Goal: Task Accomplishment & Management: Complete application form

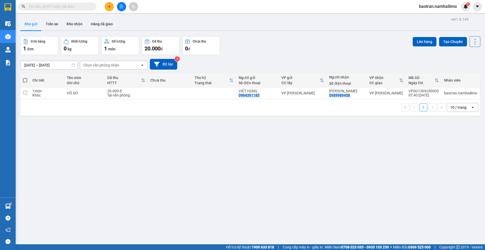
click at [63, 9] on input "text" at bounding box center [60, 7] width 62 height 6
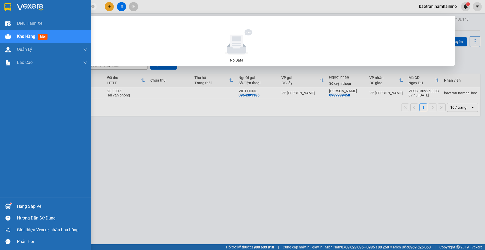
drag, startPoint x: 58, startPoint y: 9, endPoint x: 0, endPoint y: 14, distance: 57.9
click at [0, 14] on section "Kết quả tìm kiếm ( 0 ) Bộ lọc No Data VPOX TRINH baotran.namhailimo 1 Điều hành…" at bounding box center [242, 125] width 485 height 250
type input "V"
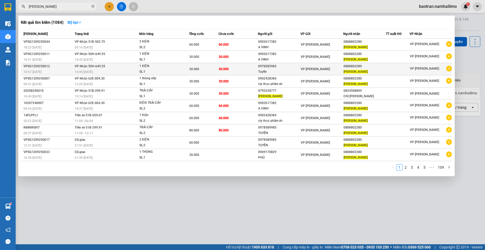
type input "[PERSON_NAME]"
click at [449, 69] on icon "plus-circle" at bounding box center [449, 69] width 6 height 6
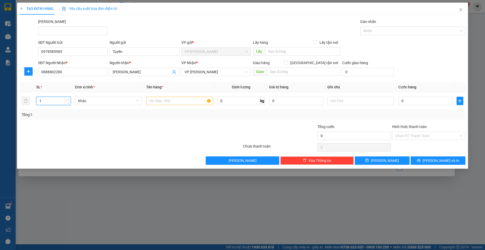
drag, startPoint x: 42, startPoint y: 102, endPoint x: 0, endPoint y: 103, distance: 42.3
click at [0, 103] on div "TẠO ĐƠN HÀNG Yêu cầu xuất hóa đơn điện tử Transit Pickup Surcharge Ids Transit …" at bounding box center [242, 125] width 485 height 250
type input "4"
click at [173, 103] on input "text" at bounding box center [179, 101] width 67 height 8
type input "4 KIỆN"
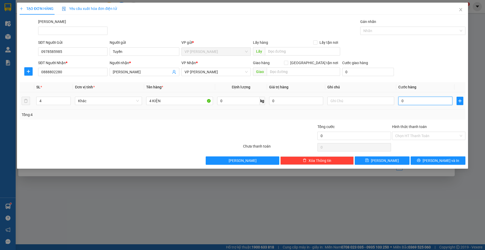
type input "1"
type input "12"
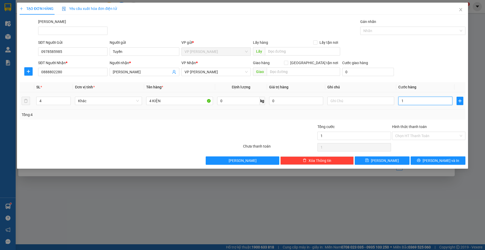
type input "12"
type input "120"
type input "1.200"
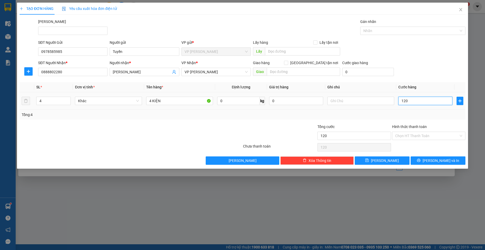
type input "1.200"
type input "12.000"
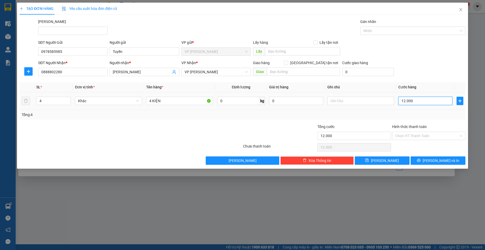
type input "120.000"
click at [439, 162] on span "[PERSON_NAME] và In" at bounding box center [440, 161] width 37 height 6
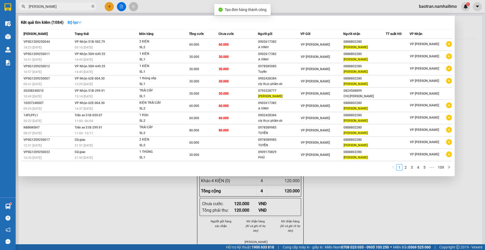
drag, startPoint x: 266, startPoint y: 208, endPoint x: 216, endPoint y: 120, distance: 101.4
click at [264, 206] on div at bounding box center [242, 125] width 485 height 250
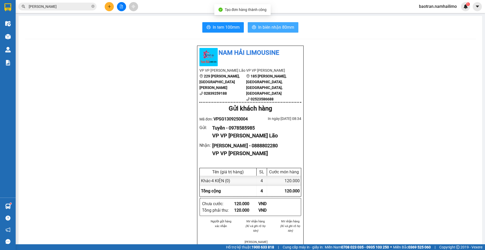
drag, startPoint x: 261, startPoint y: 27, endPoint x: 253, endPoint y: 33, distance: 9.9
click at [259, 27] on span "In biên nhận 80mm" at bounding box center [276, 27] width 36 height 7
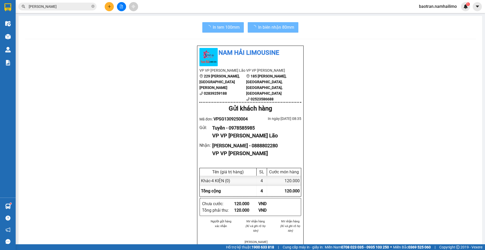
click at [367, 193] on div "Nam Hải Limousine VP VP [PERSON_NAME] Lão 229 [PERSON_NAME], [GEOGRAPHIC_DATA][…" at bounding box center [250, 254] width 451 height 418
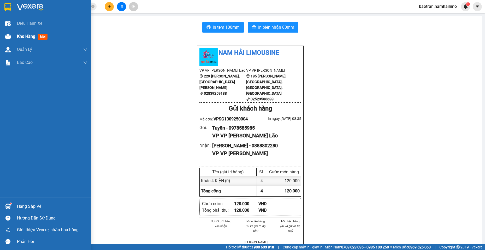
click at [9, 40] on div at bounding box center [7, 36] width 9 height 9
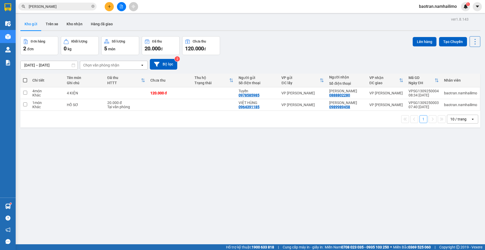
click at [60, 166] on div "ver 1.8.143 Kho gửi Trên xe Kho nhận Hàng đã giao Đơn hàng 2 đơn Khối lượng 0 k…" at bounding box center [250, 141] width 464 height 250
click at [107, 8] on button at bounding box center [109, 6] width 9 height 9
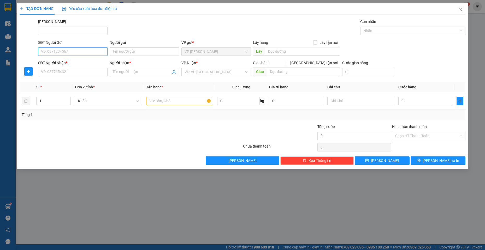
click at [78, 52] on input "SĐT Người Gửi" at bounding box center [72, 51] width 69 height 8
type input "0852433338"
click at [134, 52] on input "Người gửi" at bounding box center [144, 51] width 69 height 8
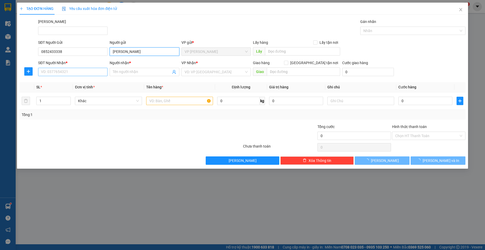
type input "[PERSON_NAME]"
click at [66, 70] on input "SĐT Người Nhận *" at bounding box center [72, 72] width 69 height 8
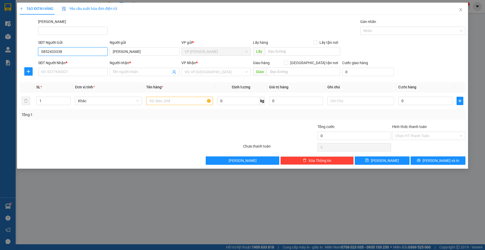
click at [68, 50] on input "0852433338" at bounding box center [72, 51] width 69 height 8
click at [62, 72] on input "SĐT Người Nhận *" at bounding box center [72, 72] width 69 height 8
paste input "0852433338"
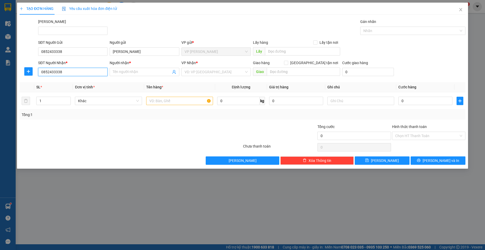
type input "0852433338"
click at [145, 66] on div "Người nhận *" at bounding box center [144, 64] width 69 height 8
click at [144, 72] on input "Người nhận *" at bounding box center [142, 72] width 58 height 6
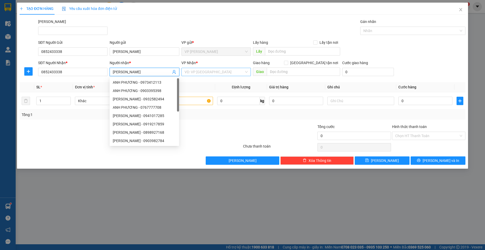
type input "[PERSON_NAME]"
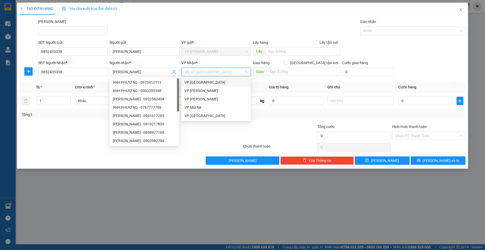
click at [233, 71] on input "search" at bounding box center [213, 72] width 59 height 8
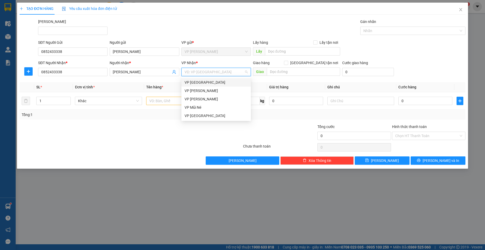
click at [208, 81] on div "VP [GEOGRAPHIC_DATA]" at bounding box center [215, 83] width 63 height 6
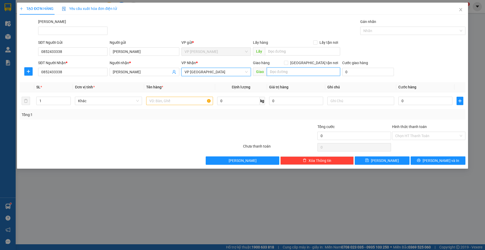
click at [304, 71] on input "text" at bounding box center [304, 72] width 74 height 8
type input "NHÀ THỜ [GEOGRAPHIC_DATA], [GEOGRAPHIC_DATA]"
click at [323, 61] on span "[GEOGRAPHIC_DATA] tận nơi" at bounding box center [314, 63] width 52 height 6
click at [288, 61] on input "[GEOGRAPHIC_DATA] tận nơi" at bounding box center [286, 63] width 4 height 4
checkbox input "true"
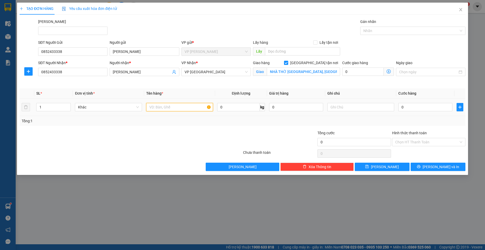
click at [166, 109] on input "text" at bounding box center [179, 107] width 67 height 8
type input "THÙNG HẢI SẢN"
click at [436, 104] on input "0" at bounding box center [425, 107] width 54 height 8
type input "3"
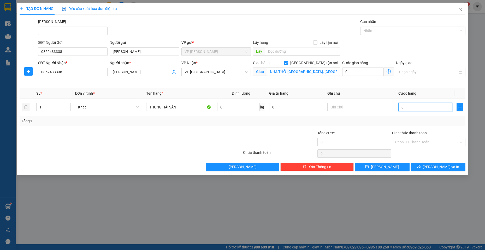
type input "3"
type input "30"
type input "300"
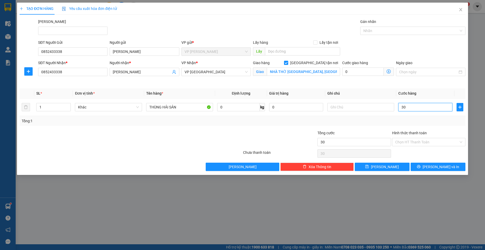
type input "300"
type input "3.000"
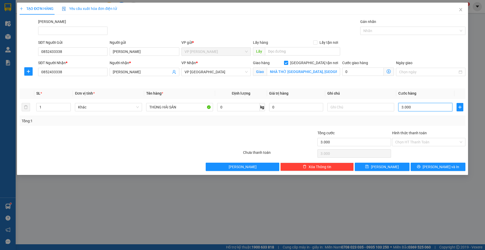
type input "30.000"
click at [76, 146] on div at bounding box center [93, 139] width 149 height 18
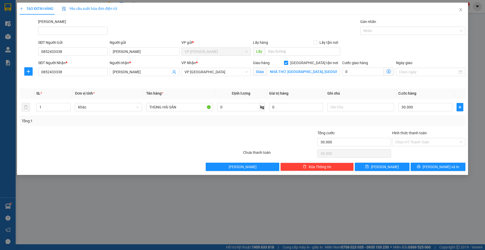
click at [65, 157] on div at bounding box center [130, 153] width 223 height 10
click at [408, 140] on input "Hình thức thanh toán" at bounding box center [426, 142] width 63 height 8
click at [416, 152] on div "Tại văn phòng" at bounding box center [428, 153] width 67 height 6
type input "0"
drag, startPoint x: 356, startPoint y: 109, endPoint x: 363, endPoint y: 105, distance: 8.5
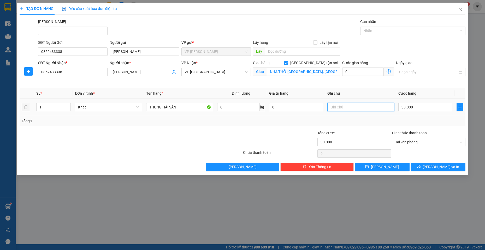
click at [359, 108] on input "text" at bounding box center [360, 107] width 67 height 8
type input "NHẬN HÀNG GỌI GIAO GẤP NHA"
click at [433, 166] on span "[PERSON_NAME] và In" at bounding box center [440, 167] width 37 height 6
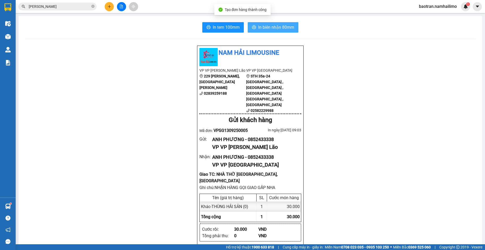
click at [273, 29] on span "In biên nhận 80mm" at bounding box center [276, 27] width 36 height 7
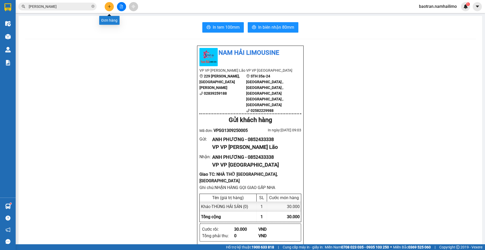
click at [108, 7] on icon "plus" at bounding box center [109, 6] width 3 height 0
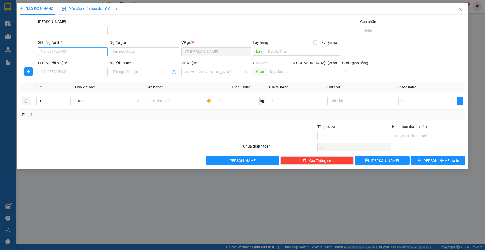
click at [86, 52] on input "SĐT Người Gửi" at bounding box center [72, 51] width 69 height 8
click at [82, 64] on div "0936237206 - CHỊ NGỌC" at bounding box center [72, 62] width 63 height 6
type input "0936237206"
type input "CHỊ NGỌC"
type input "0798505930"
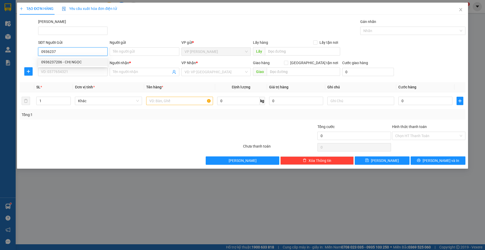
type input "CHỊ THƯ"
type input "20.000"
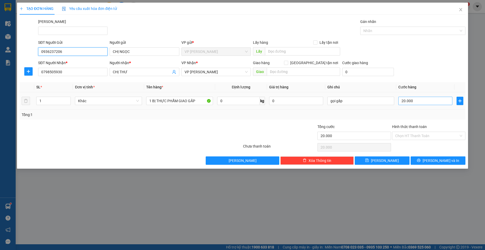
type input "0936237206"
click at [429, 104] on input "20.000" at bounding box center [425, 101] width 54 height 8
type input "3"
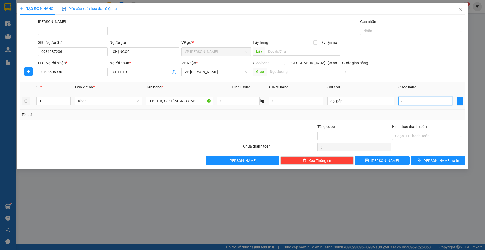
type input "30"
type input "300"
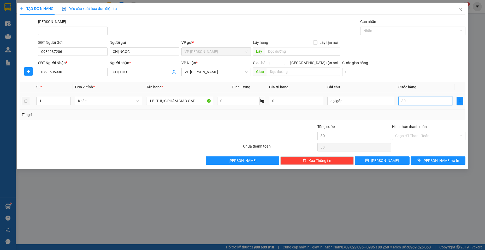
type input "300"
type input "3.000"
type input "30.000"
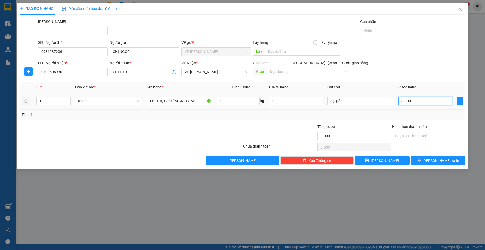
type input "30.000"
click at [411, 133] on input "Hình thức thanh toán" at bounding box center [426, 136] width 63 height 8
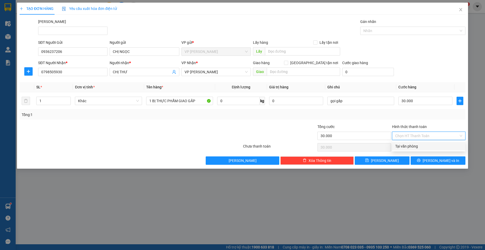
click at [416, 144] on div "Tại văn phòng" at bounding box center [428, 147] width 67 height 6
type input "0"
click at [435, 160] on span "[PERSON_NAME] và In" at bounding box center [440, 161] width 37 height 6
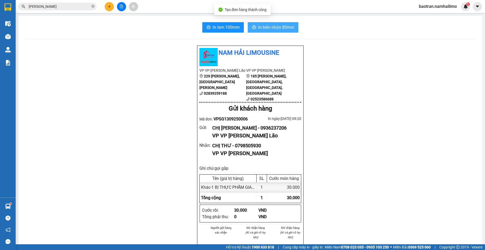
click at [286, 27] on span "In biên nhận 80mm" at bounding box center [276, 27] width 36 height 7
click at [75, 7] on input "[PERSON_NAME]" at bounding box center [60, 7] width 62 height 6
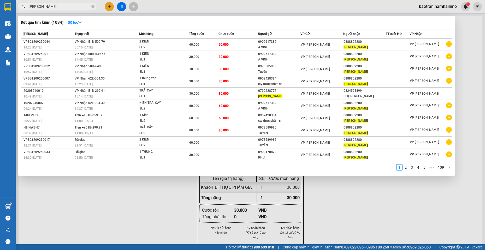
click at [75, 7] on input "[PERSON_NAME]" at bounding box center [60, 7] width 62 height 6
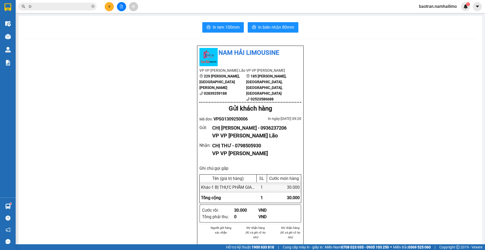
type input "O"
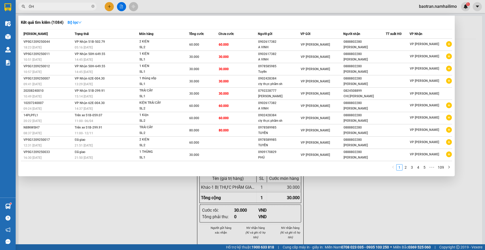
type input "Ó"
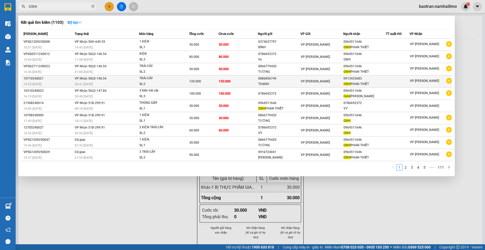
type input "OSHI"
click at [449, 79] on icon "plus-circle" at bounding box center [449, 81] width 6 height 6
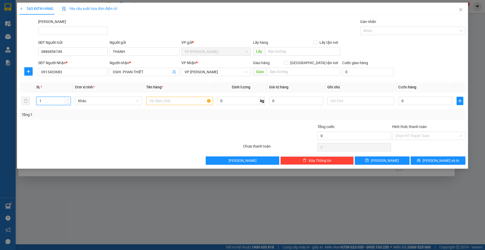
drag, startPoint x: 0, startPoint y: 99, endPoint x: 2, endPoint y: 94, distance: 5.8
click at [0, 96] on div "TẠO ĐƠN HÀNG Yêu cầu xuất hóa đơn điện tử Transit Pickup Surcharge Ids Transit …" at bounding box center [242, 125] width 485 height 250
type input "3"
click at [175, 103] on input "text" at bounding box center [179, 101] width 67 height 8
type input "3 KIỆN"
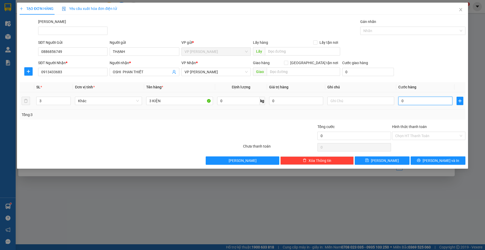
click at [432, 103] on input "0" at bounding box center [425, 101] width 54 height 8
type input "9"
type input "90"
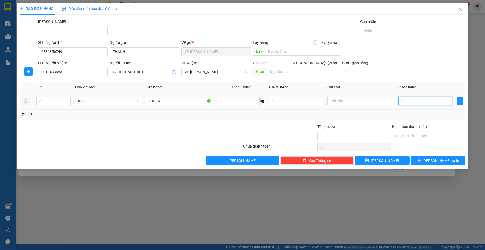
type input "90"
type input "900"
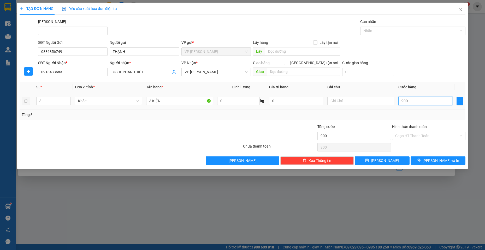
type input "9.000"
type input "90.000"
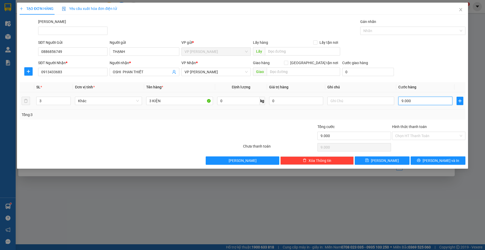
type input "90.000"
click at [420, 161] on icon "printer" at bounding box center [418, 160] width 3 height 3
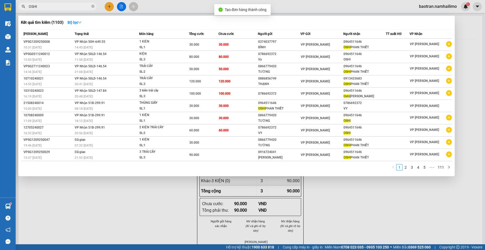
drag, startPoint x: 310, startPoint y: 202, endPoint x: 241, endPoint y: 3, distance: 211.1
click at [309, 200] on div at bounding box center [242, 125] width 485 height 250
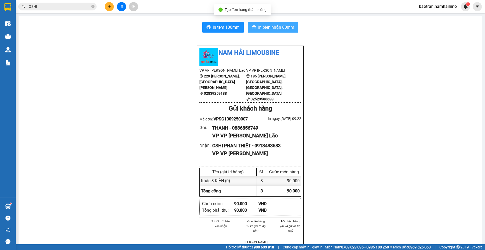
click at [267, 23] on button "In biên nhận 80mm" at bounding box center [273, 27] width 51 height 10
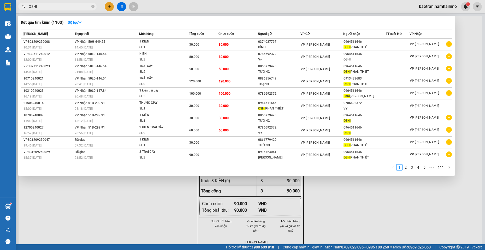
click at [78, 3] on span "OSHI" at bounding box center [57, 7] width 78 height 8
click at [76, 9] on input "OSHI" at bounding box center [60, 7] width 62 height 6
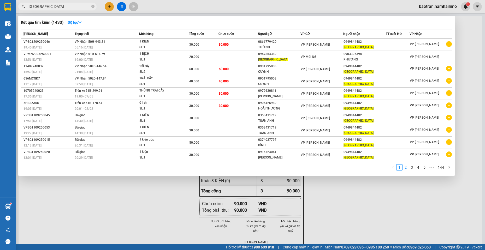
type input "[GEOGRAPHIC_DATA]"
click at [407, 168] on link "2" at bounding box center [406, 168] width 6 height 6
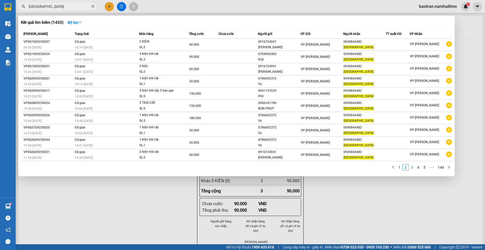
click at [414, 166] on link "3" at bounding box center [412, 168] width 6 height 6
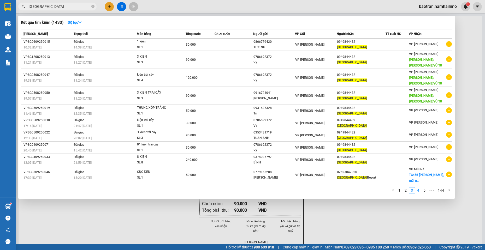
click at [421, 191] on link "4" at bounding box center [418, 191] width 6 height 6
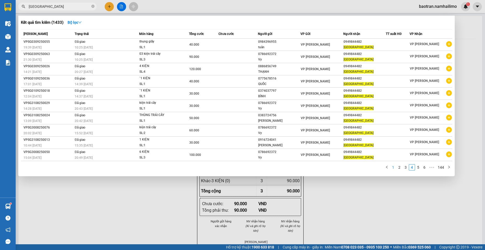
click at [392, 169] on link "1" at bounding box center [393, 168] width 6 height 6
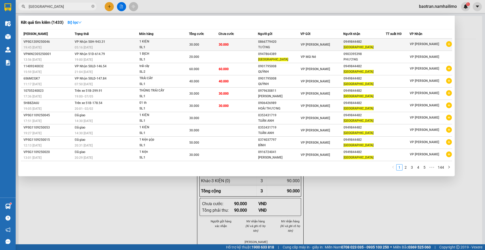
click at [447, 48] on span at bounding box center [449, 44] width 6 height 7
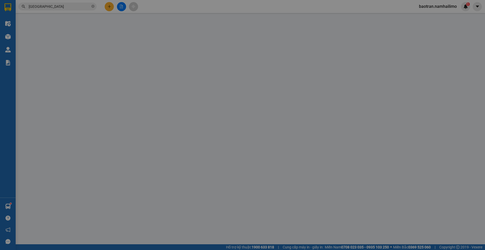
type input "0866779420"
type input "TƯỜNG"
type input "0949844482"
type input "[GEOGRAPHIC_DATA]"
type input "30.000"
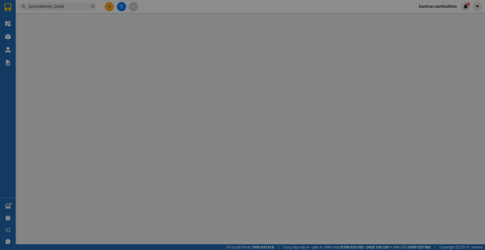
type input "30.000"
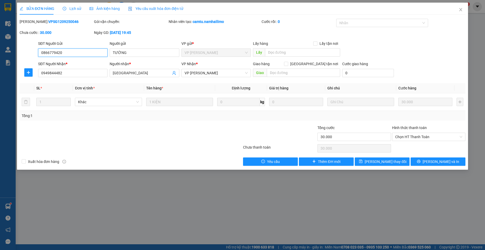
drag, startPoint x: 93, startPoint y: 53, endPoint x: 0, endPoint y: -16, distance: 116.2
click at [0, 0] on html "Kết quả tìm kiếm ( 1433 ) Bộ lọc Mã ĐH Trạng thái Món hàng Tổng cước Chưa cước …" at bounding box center [242, 125] width 485 height 250
drag, startPoint x: 128, startPoint y: 53, endPoint x: 44, endPoint y: 18, distance: 90.2
click at [46, 28] on div "Total Paid Fee 0 Total UnPaid Fee 30.000 Cash Collection Total Fee Mã ĐH: VPSG1…" at bounding box center [243, 92] width 446 height 147
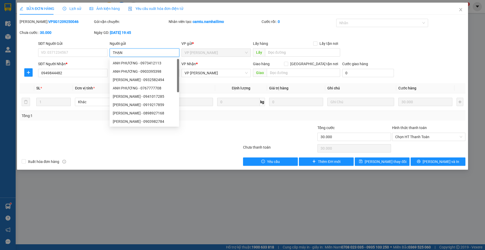
type input "THẠNH"
click at [140, 112] on div "THẠNH - 0886856749" at bounding box center [144, 113] width 63 height 6
type input "0886856749"
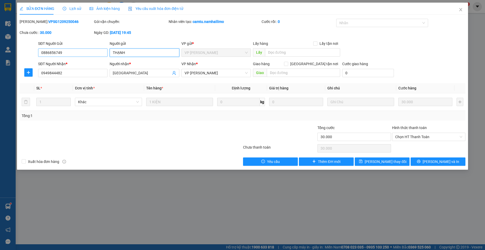
type input "THẠNH"
click at [85, 53] on input "0886856749" at bounding box center [72, 53] width 69 height 8
click at [458, 8] on icon "close" at bounding box center [460, 10] width 4 height 4
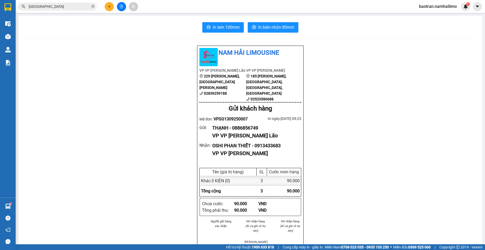
click at [67, 7] on input "[GEOGRAPHIC_DATA]" at bounding box center [60, 7] width 62 height 6
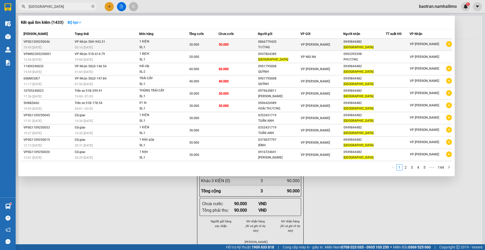
click at [449, 43] on icon "plus-circle" at bounding box center [449, 44] width 6 height 6
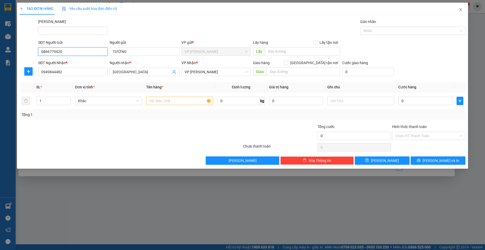
drag, startPoint x: 82, startPoint y: 52, endPoint x: 0, endPoint y: 4, distance: 94.8
click at [0, 13] on div "TẠO ĐƠN HÀNG Yêu cầu xuất hóa đơn điện tử Transit Pickup Surcharge Ids Transit …" at bounding box center [242, 125] width 485 height 250
paste input "86856749"
type input "0886856749"
click at [78, 62] on div "0886856749 - THẠNH" at bounding box center [72, 62] width 63 height 6
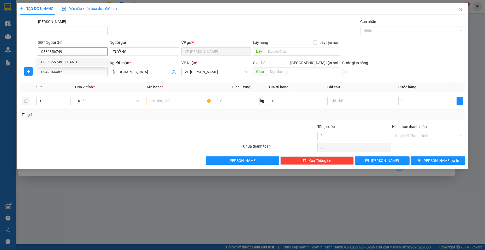
type input "THẠNH"
type input "90.000"
type input "0886856749"
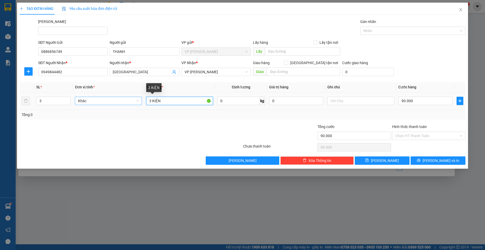
drag, startPoint x: 174, startPoint y: 101, endPoint x: 94, endPoint y: 100, distance: 79.9
click at [94, 100] on tr "3 Khác 3 KIỆN 0 kg 0 90.000" at bounding box center [243, 100] width 446 height 17
type input "1 KIỆN"
drag, startPoint x: 44, startPoint y: 102, endPoint x: 6, endPoint y: 100, distance: 37.4
click at [6, 100] on div "TẠO ĐƠN HÀNG Yêu cầu xuất hóa đơn điện tử Transit Pickup Surcharge Ids Transit …" at bounding box center [242, 125] width 485 height 250
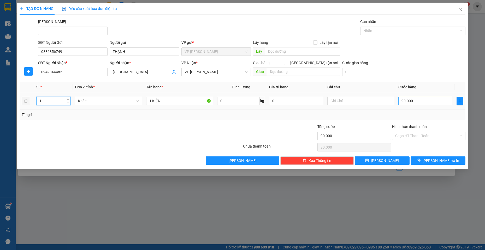
type input "1"
click at [434, 104] on input "90.000" at bounding box center [425, 101] width 54 height 8
type input "3"
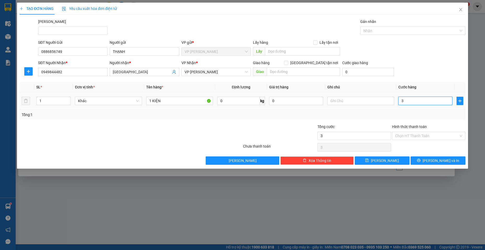
type input "30"
type input "300"
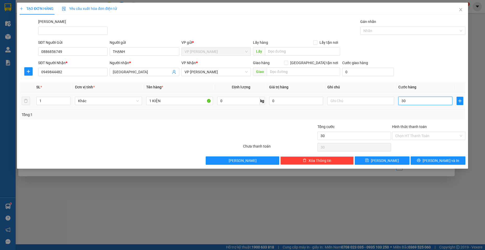
type input "300"
type input "3.000"
type input "30.000"
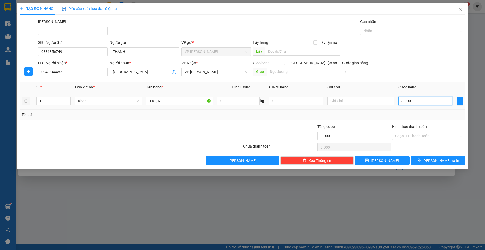
type input "30.000"
drag, startPoint x: 426, startPoint y: 161, endPoint x: 422, endPoint y: 164, distance: 4.6
click at [426, 160] on button "[PERSON_NAME] và In" at bounding box center [437, 161] width 55 height 8
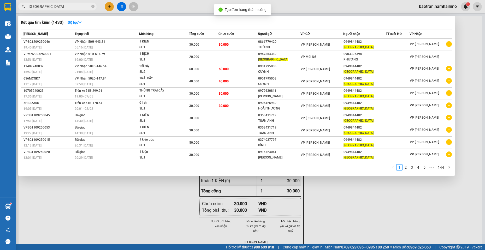
drag, startPoint x: 286, startPoint y: 195, endPoint x: 276, endPoint y: 163, distance: 33.4
click at [282, 183] on div at bounding box center [242, 125] width 485 height 250
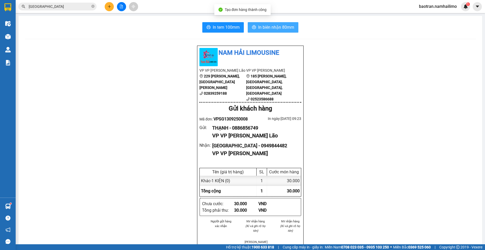
click at [265, 26] on span "In biên nhận 80mm" at bounding box center [276, 27] width 36 height 7
